Goal: Transaction & Acquisition: Obtain resource

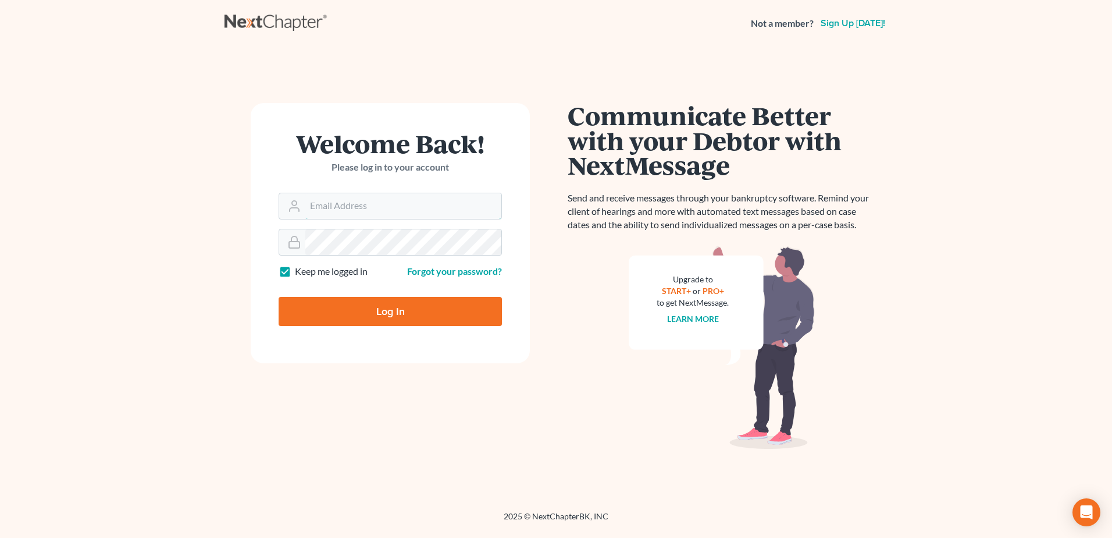
type input "[EMAIL_ADDRESS][DOMAIN_NAME]"
click at [358, 309] on input "Log In" at bounding box center [390, 311] width 223 height 29
type input "Thinking..."
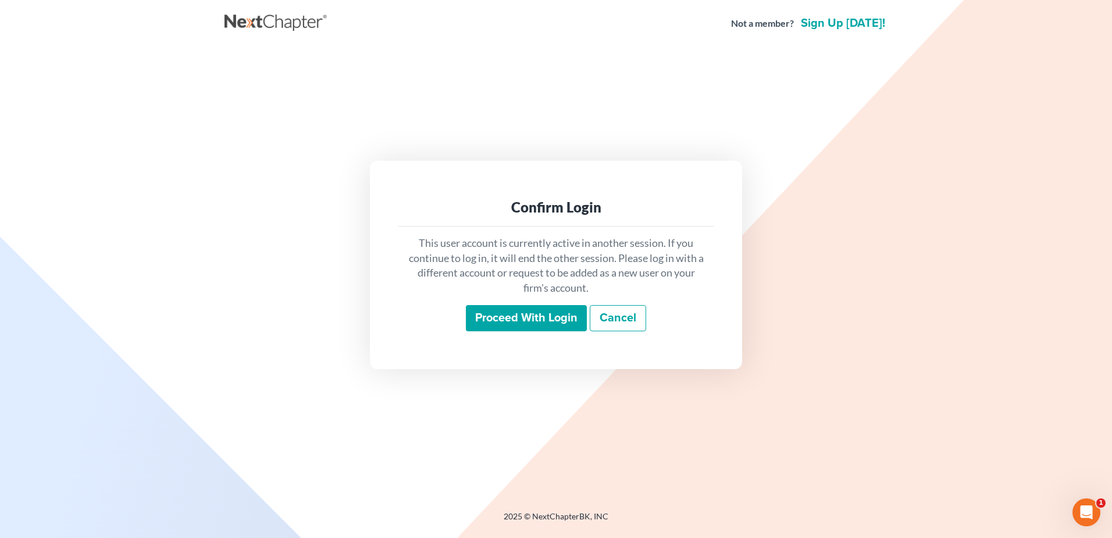
click at [517, 330] on input "Proceed with login" at bounding box center [526, 318] width 121 height 27
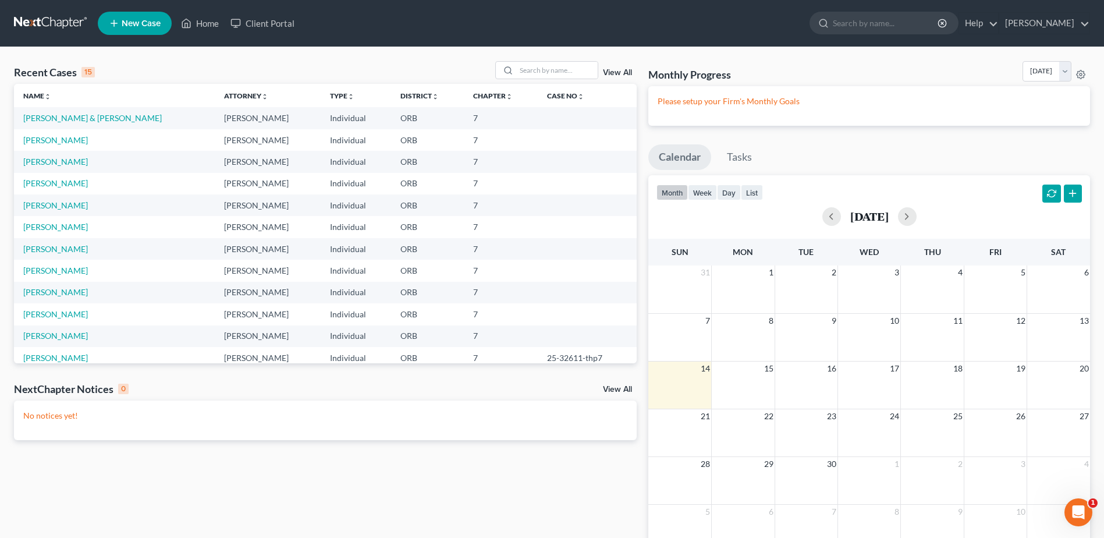
scroll to position [80, 0]
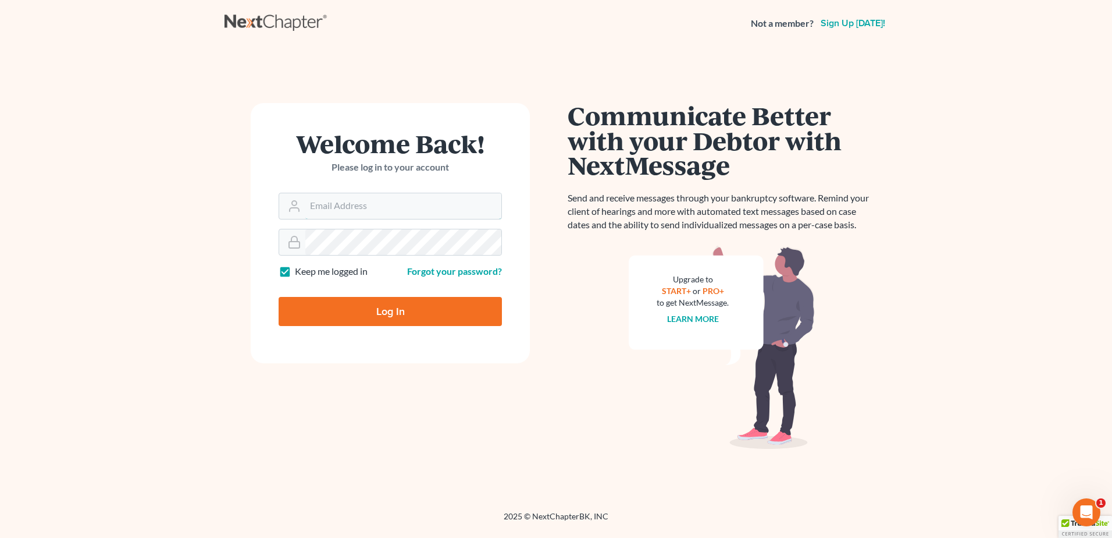
type input "jimchoilaw@gmail.com"
click at [479, 304] on input "Log In" at bounding box center [390, 311] width 223 height 29
type input "Thinking..."
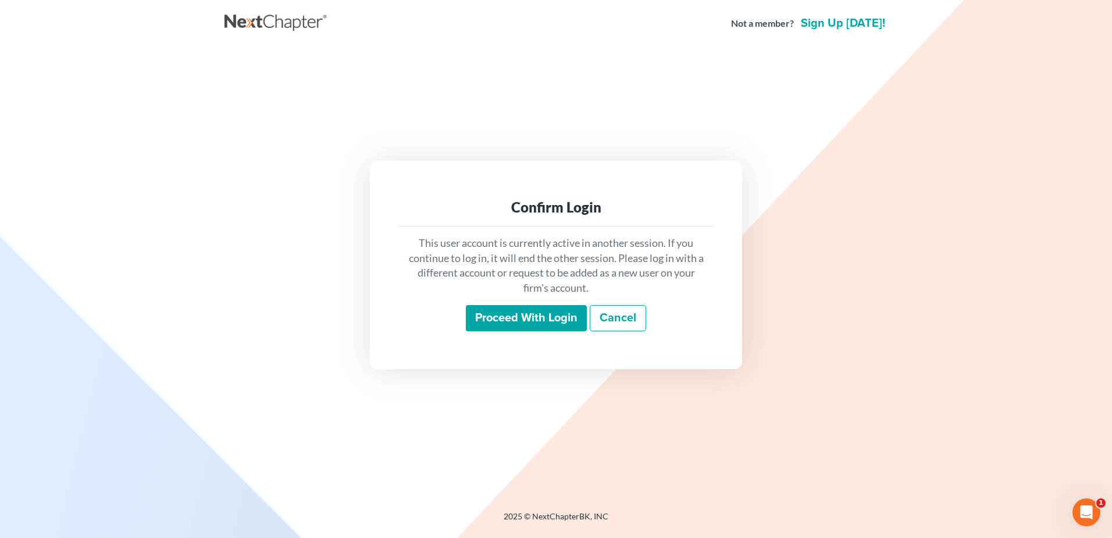
click at [557, 319] on input "Proceed with login" at bounding box center [526, 318] width 121 height 27
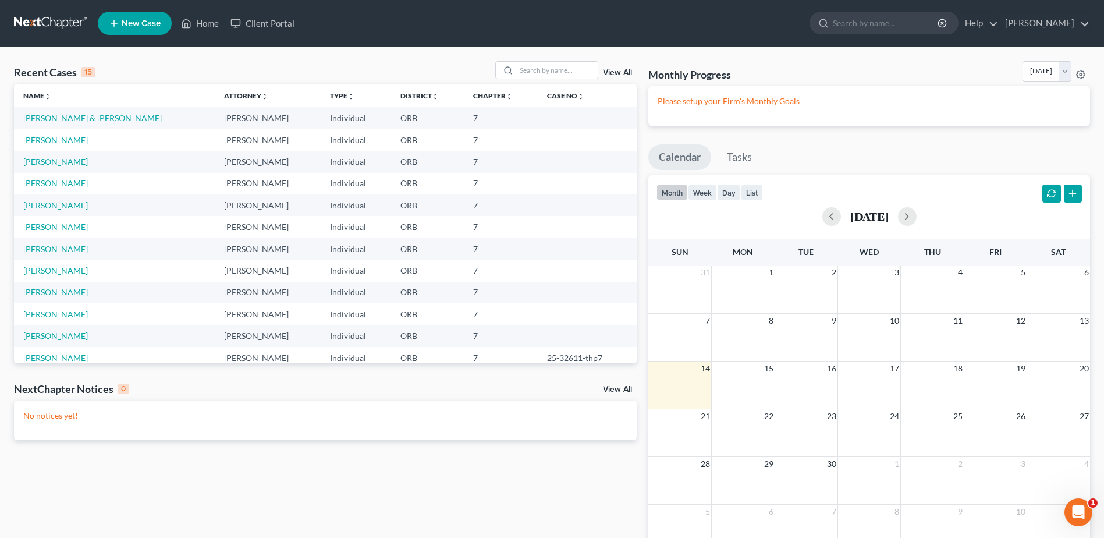
click at [65, 309] on link "[PERSON_NAME]" at bounding box center [55, 314] width 65 height 10
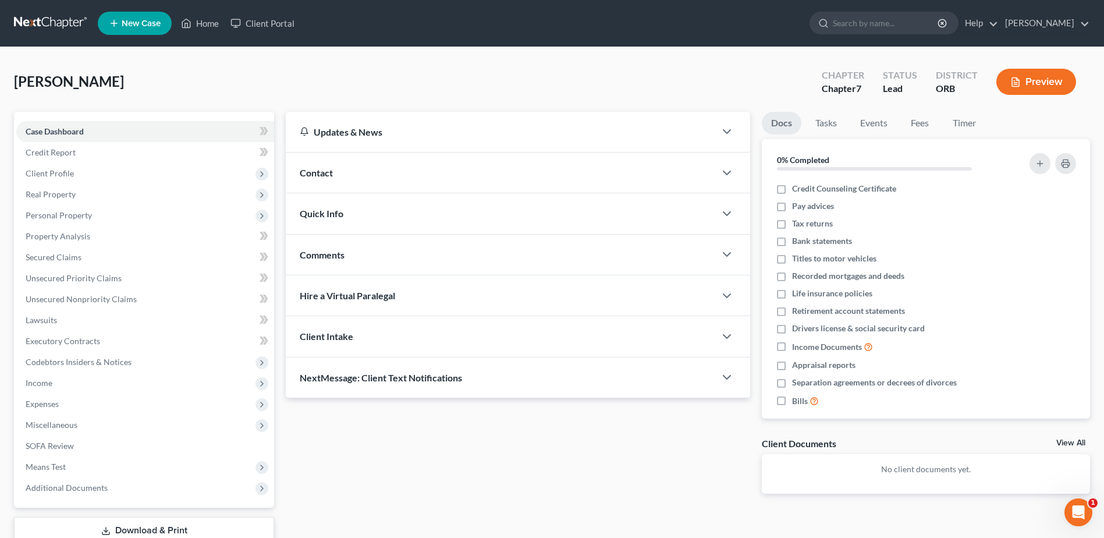
scroll to position [81, 0]
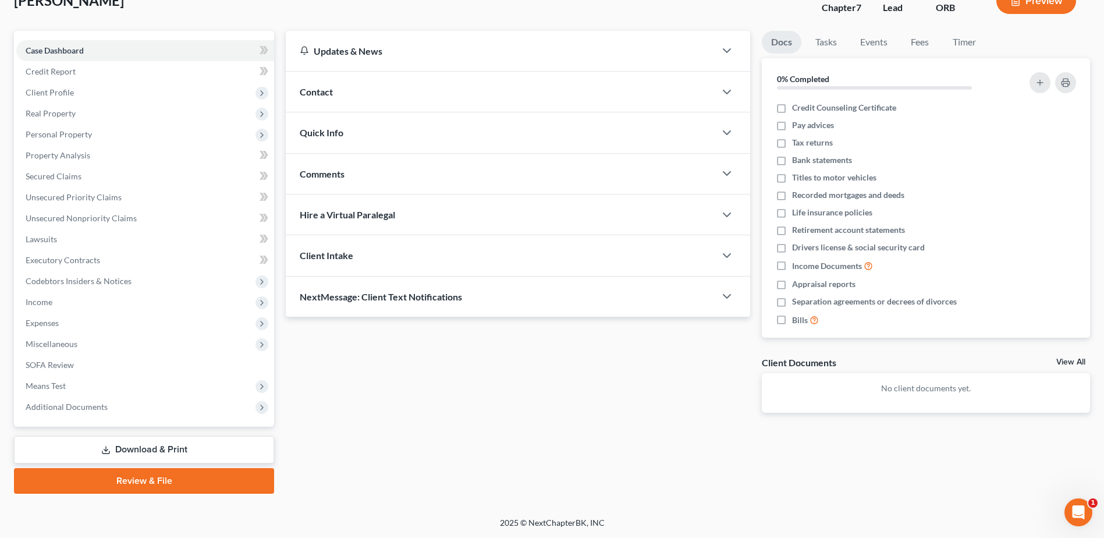
click at [214, 439] on link "Download & Print" at bounding box center [144, 449] width 260 height 27
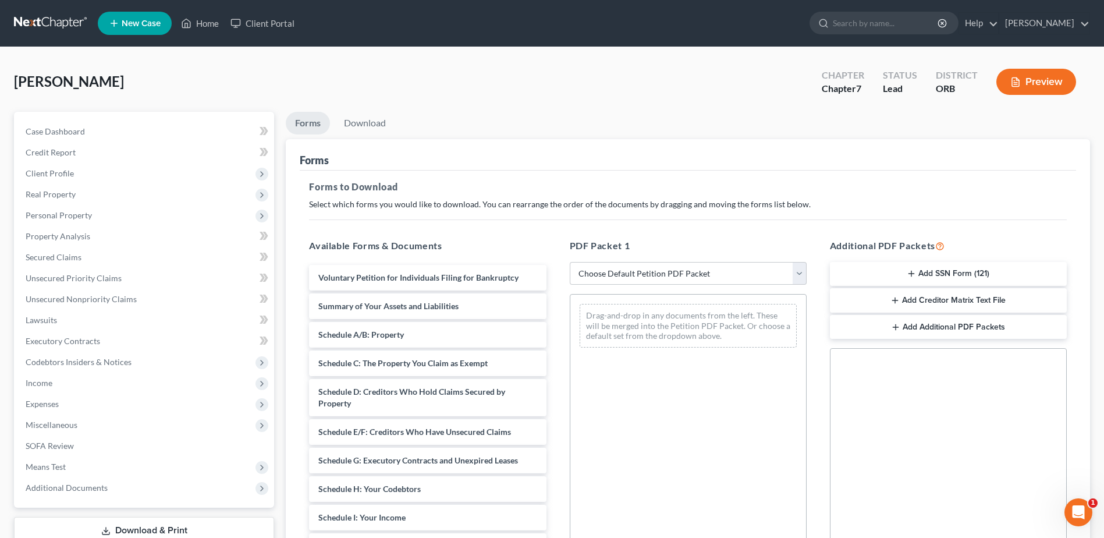
click at [759, 286] on div "PDF Packet 1 Choose Default Petition PDF Packet Complete Bankruptcy Petition (a…" at bounding box center [688, 426] width 260 height 394
click at [753, 277] on select "Choose Default Petition PDF Packet Complete Bankruptcy Petition (all forms and …" at bounding box center [688, 273] width 237 height 23
click at [954, 271] on button "Add SSN Form (121)" at bounding box center [948, 274] width 237 height 24
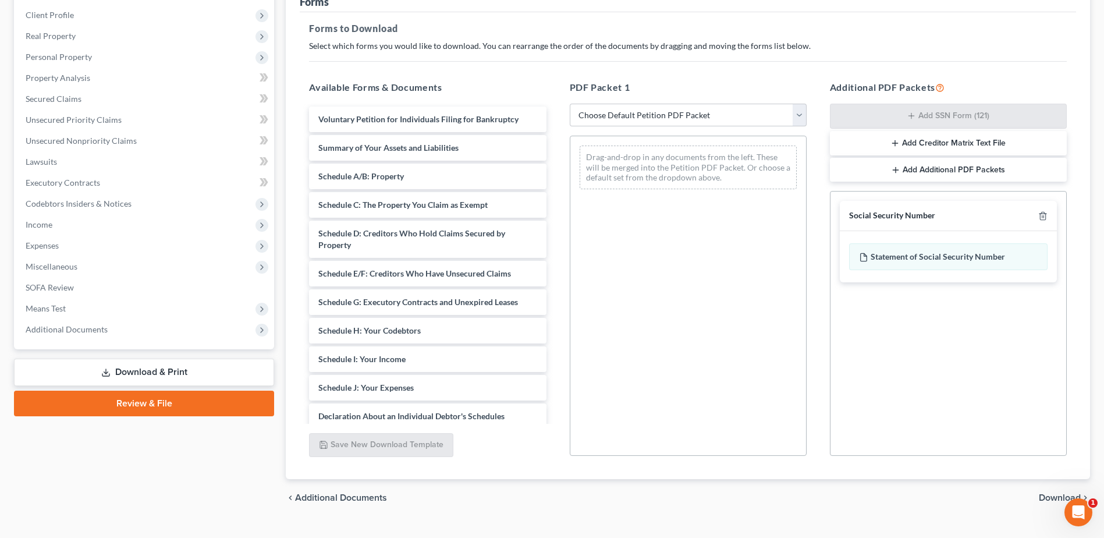
scroll to position [181, 0]
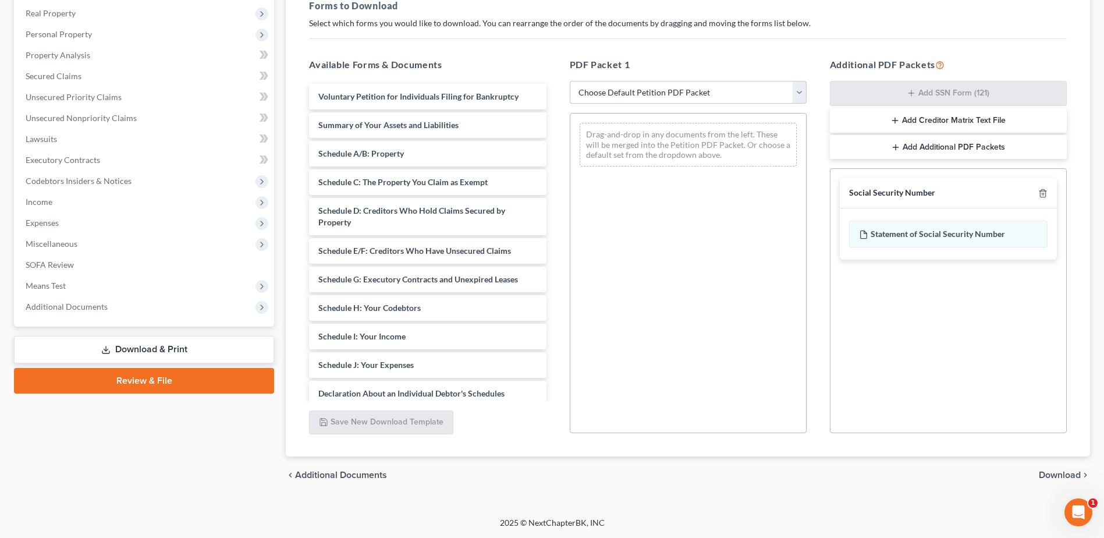
click at [687, 84] on select "Choose Default Petition PDF Packet Complete Bankruptcy Petition (all forms and …" at bounding box center [688, 92] width 237 height 23
select select "2"
click at [570, 81] on select "Choose Default Petition PDF Packet Complete Bankruptcy Petition (all forms and …" at bounding box center [688, 92] width 237 height 23
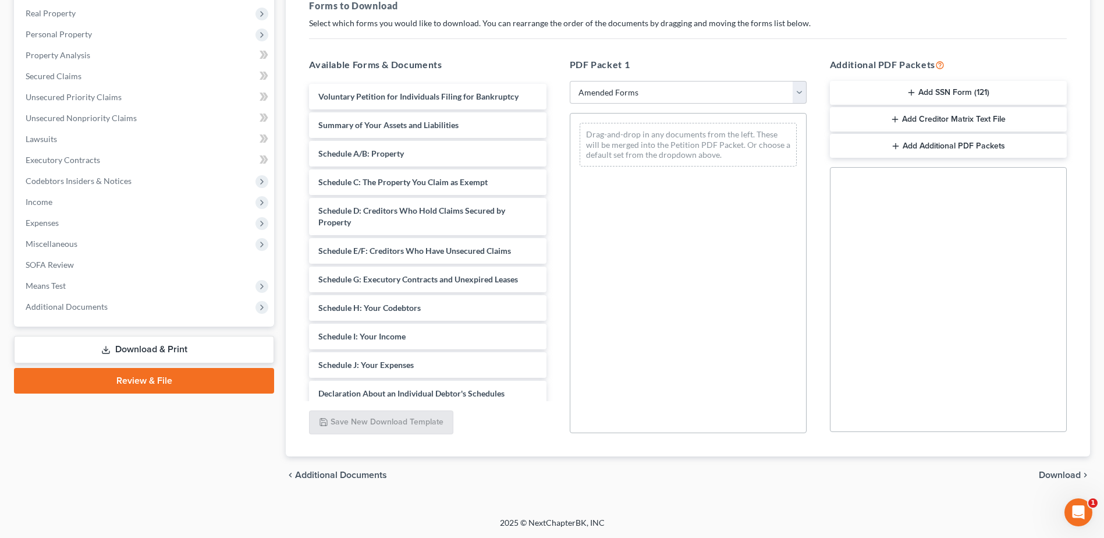
click at [954, 94] on button "Add SSN Form (121)" at bounding box center [948, 93] width 237 height 24
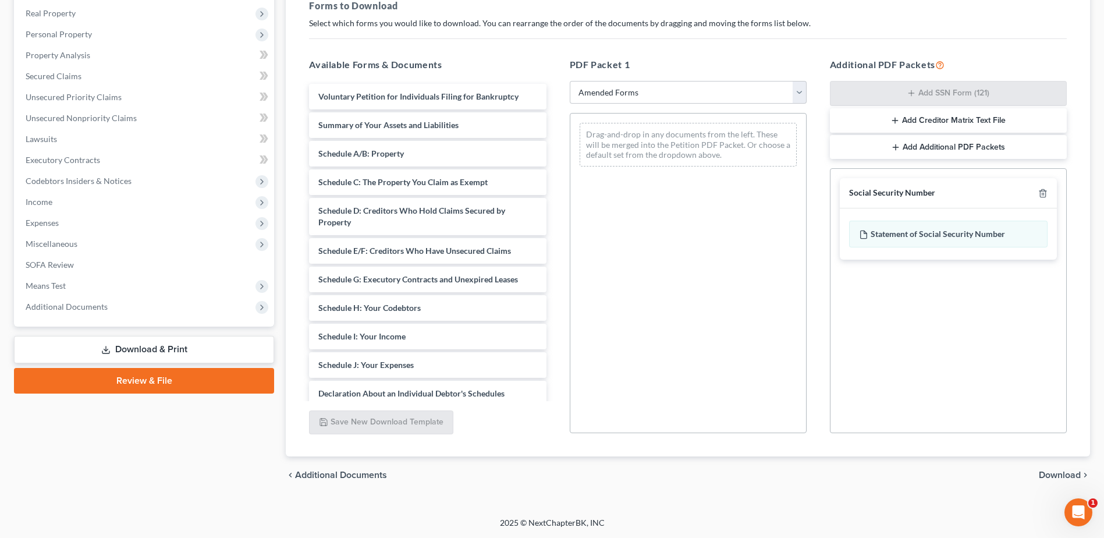
click at [1060, 470] on span "Download" at bounding box center [1060, 474] width 42 height 9
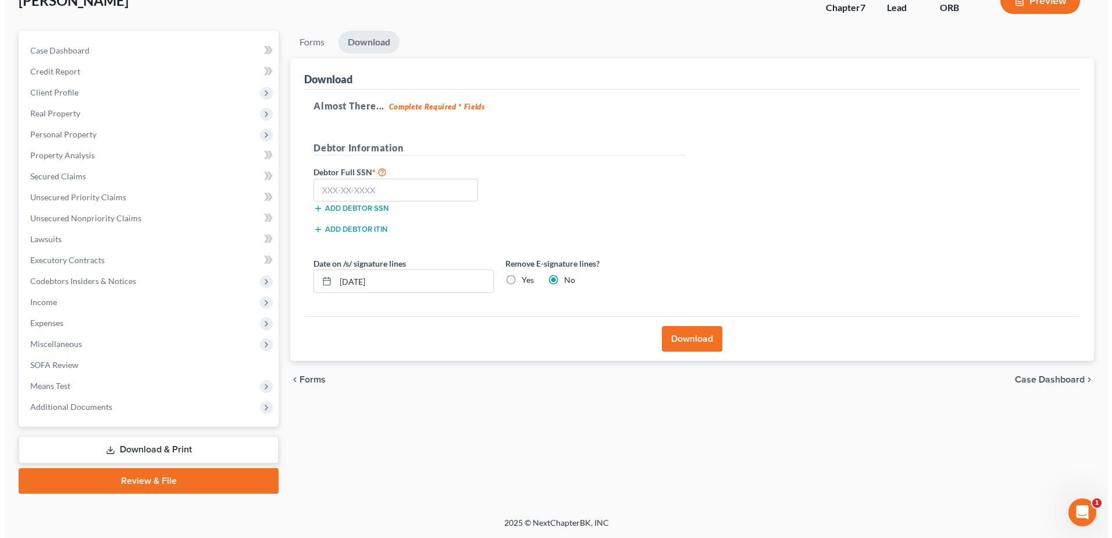
scroll to position [81, 0]
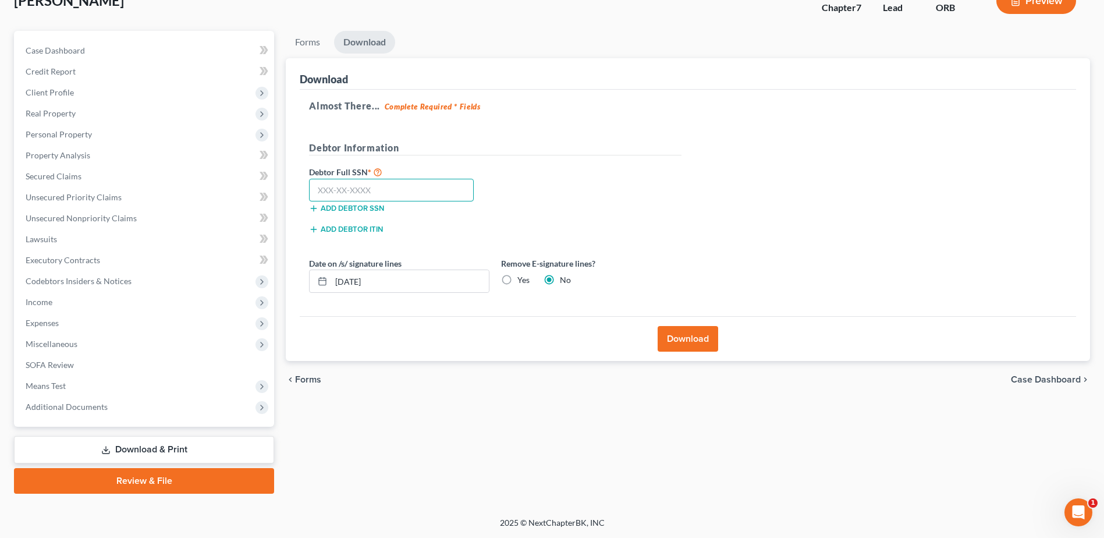
click at [406, 193] on input "text" at bounding box center [391, 190] width 165 height 23
type input "2"
type input "541-64-2617"
click at [676, 335] on button "Download" at bounding box center [687, 339] width 61 height 26
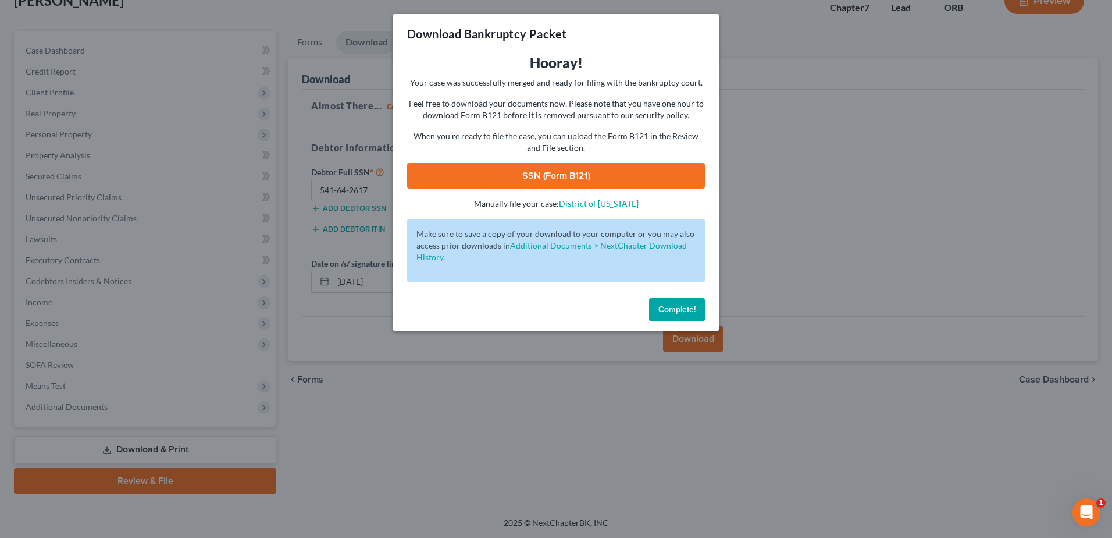
click at [547, 177] on link "SSN (Form B121)" at bounding box center [556, 176] width 298 height 26
